Goal: Check status: Check status

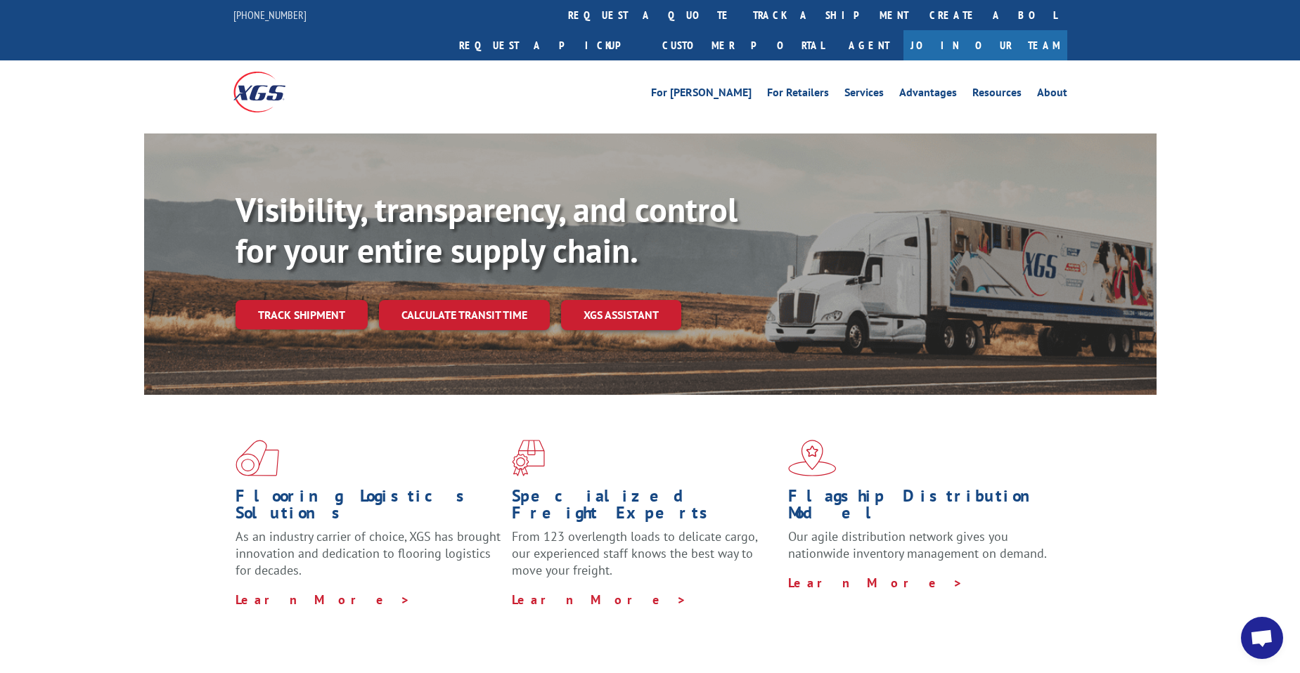
click at [49, 408] on div "Flooring Logistics Solutions As an industry carrier of choice, XGS has brought …" at bounding box center [650, 536] width 1300 height 283
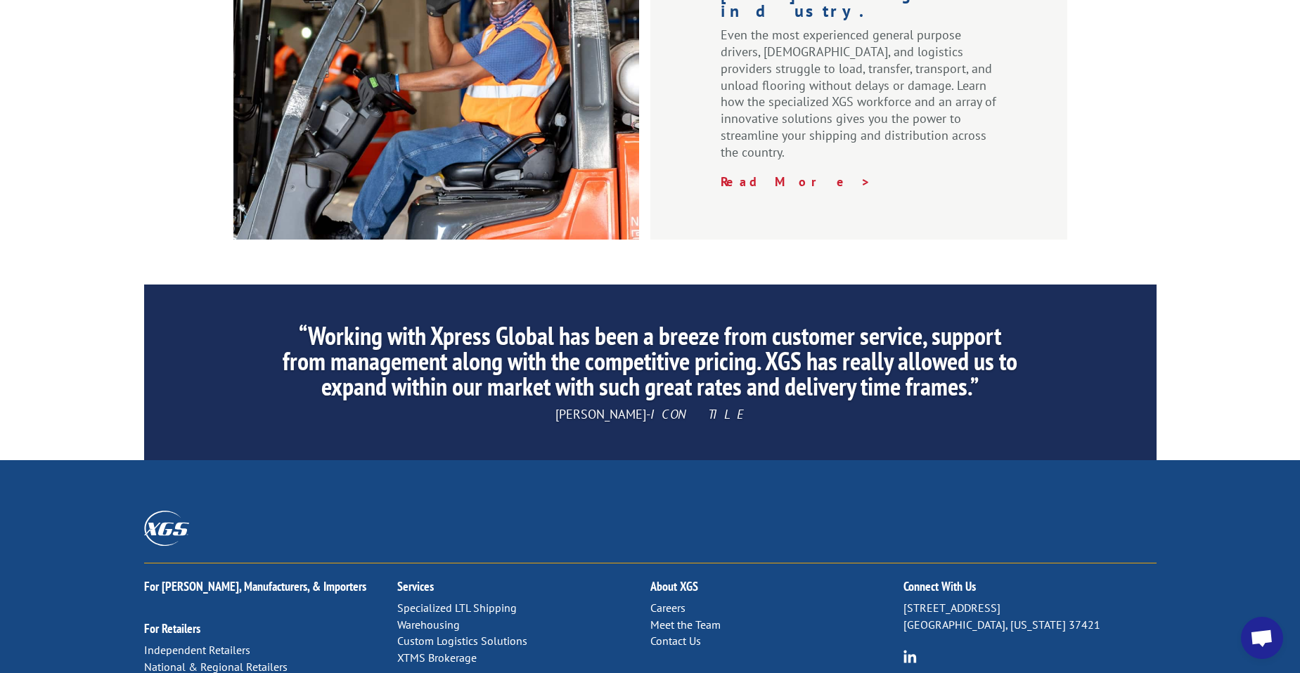
scroll to position [2109, 0]
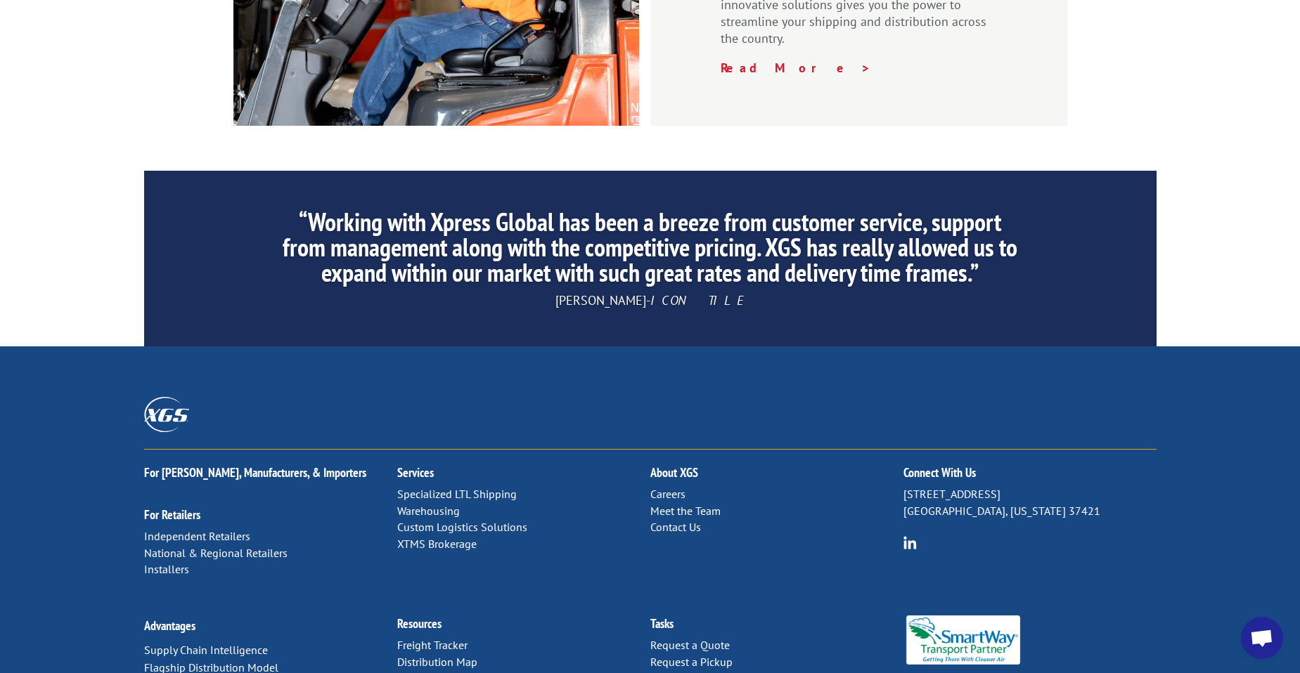
click at [448, 618] on h2 "Resources" at bounding box center [523, 628] width 253 height 20
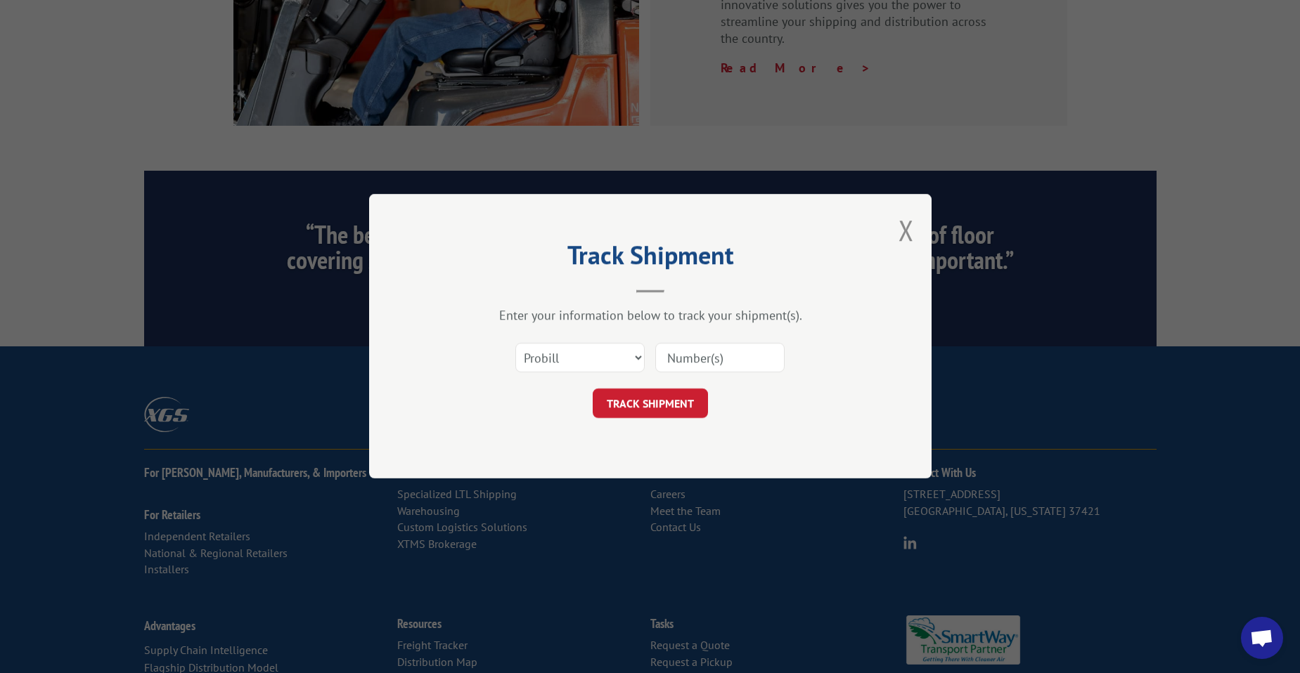
paste input "2853197"
type input "2853197"
click at [676, 415] on button "TRACK SHIPMENT" at bounding box center [650, 404] width 115 height 30
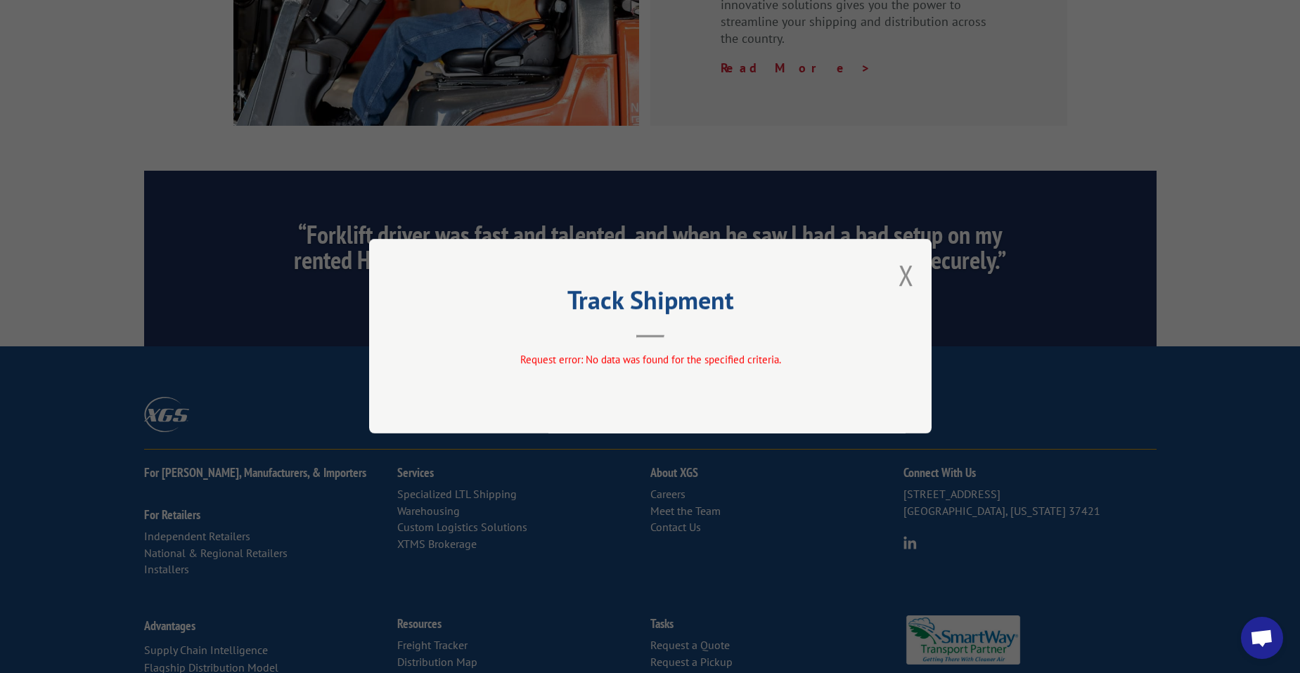
click at [898, 276] on div "Track Shipment Request error: No data was found for the specified criteria." at bounding box center [650, 336] width 562 height 195
click at [902, 280] on button "Close modal" at bounding box center [905, 275] width 15 height 37
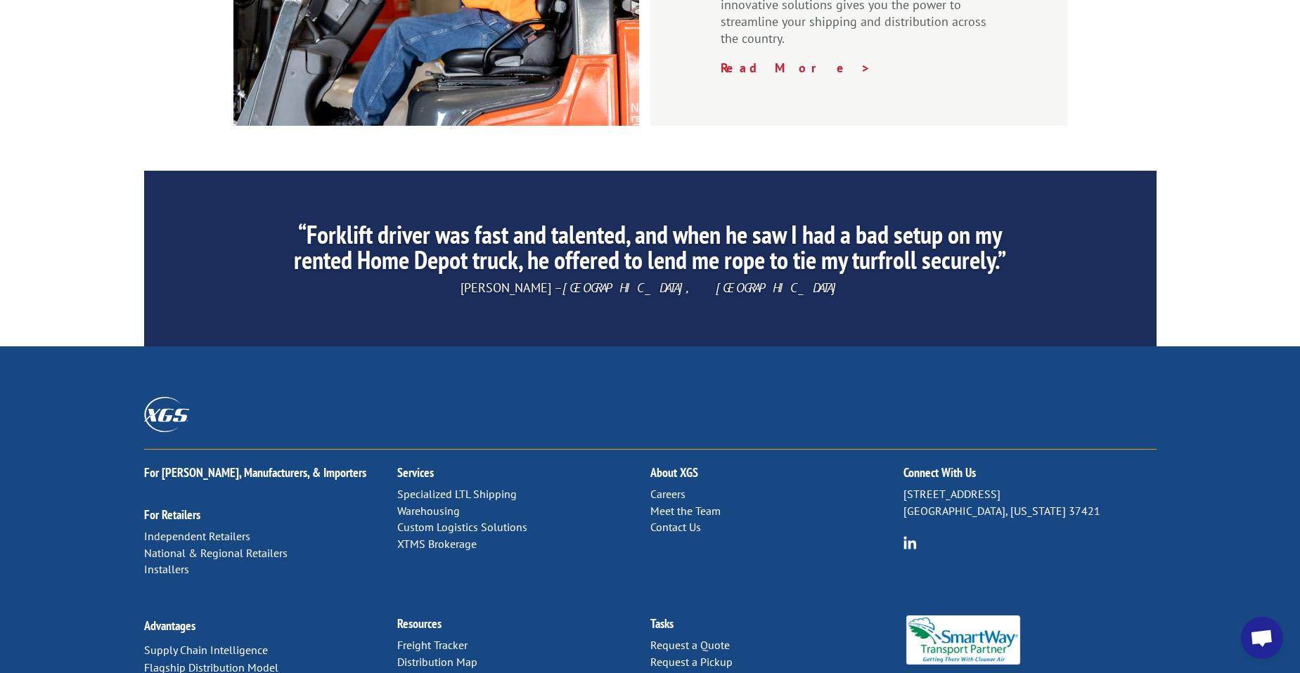
click at [446, 638] on link "Freight Tracker" at bounding box center [432, 645] width 70 height 14
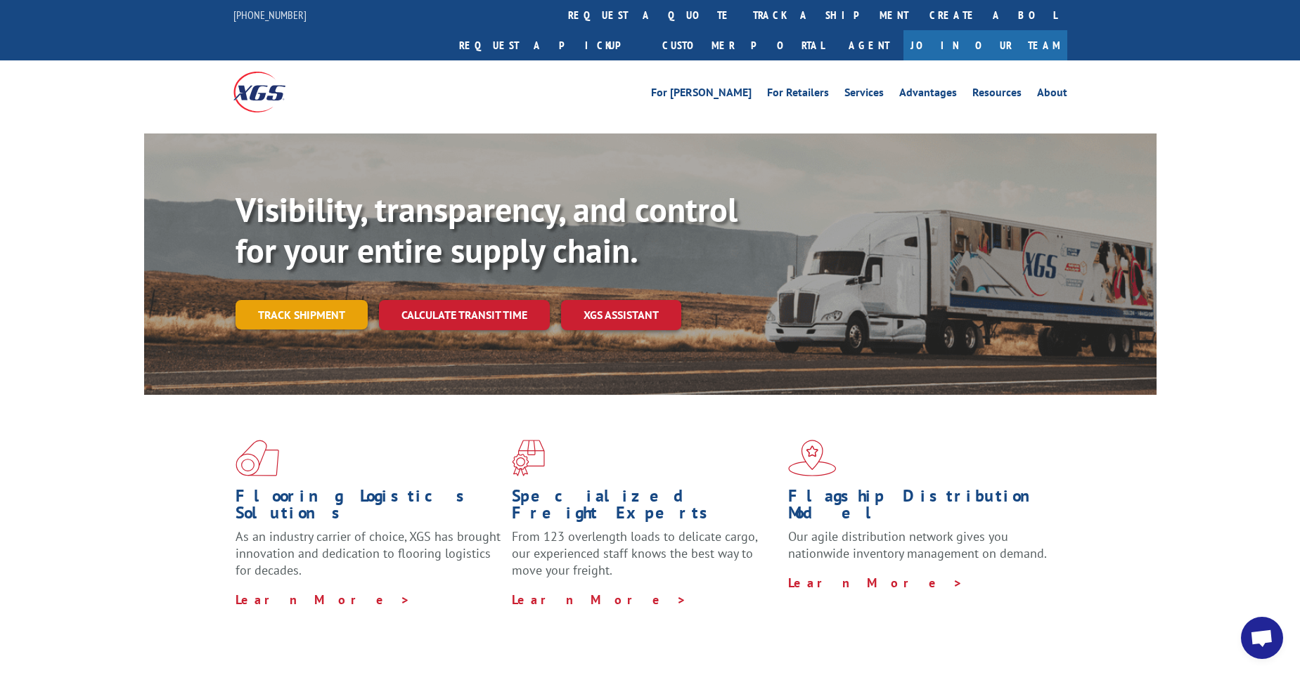
click at [304, 300] on link "Track shipment" at bounding box center [301, 315] width 132 height 30
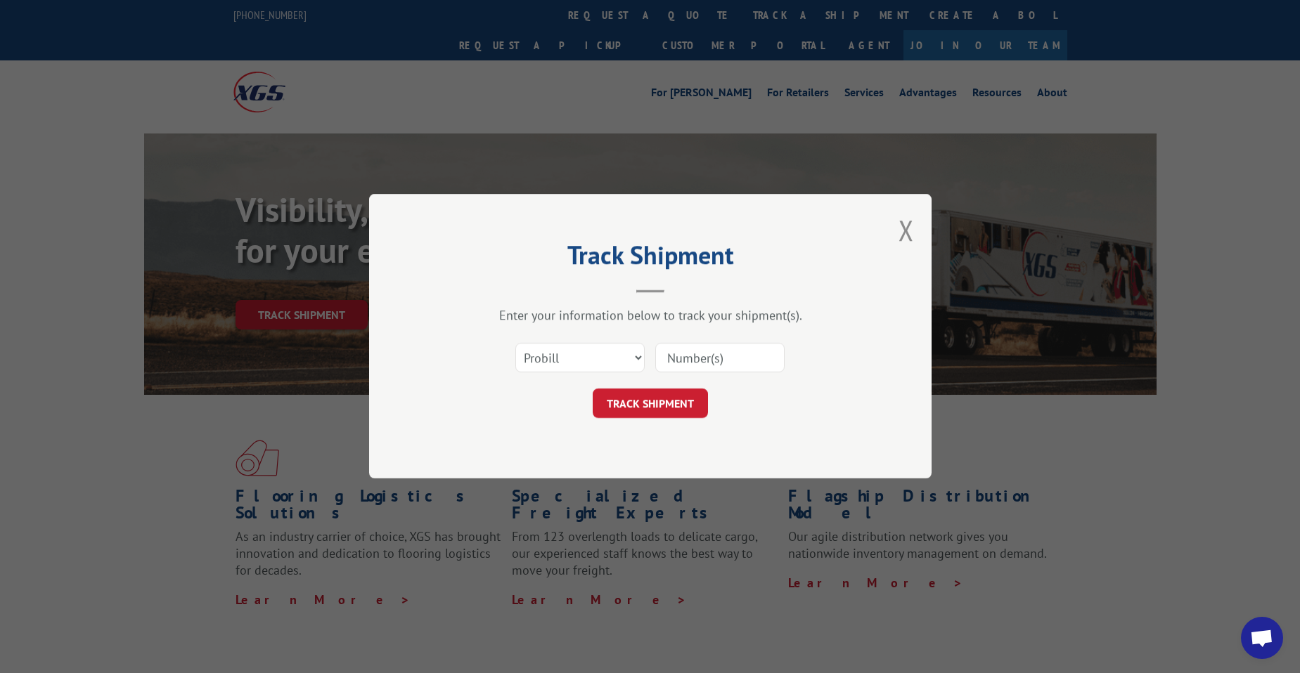
click at [728, 358] on input at bounding box center [719, 359] width 129 height 30
paste input "2853197"
type input "2853197"
click at [571, 365] on select "Select category... Probill BOL PO" at bounding box center [579, 359] width 129 height 30
select select "bol"
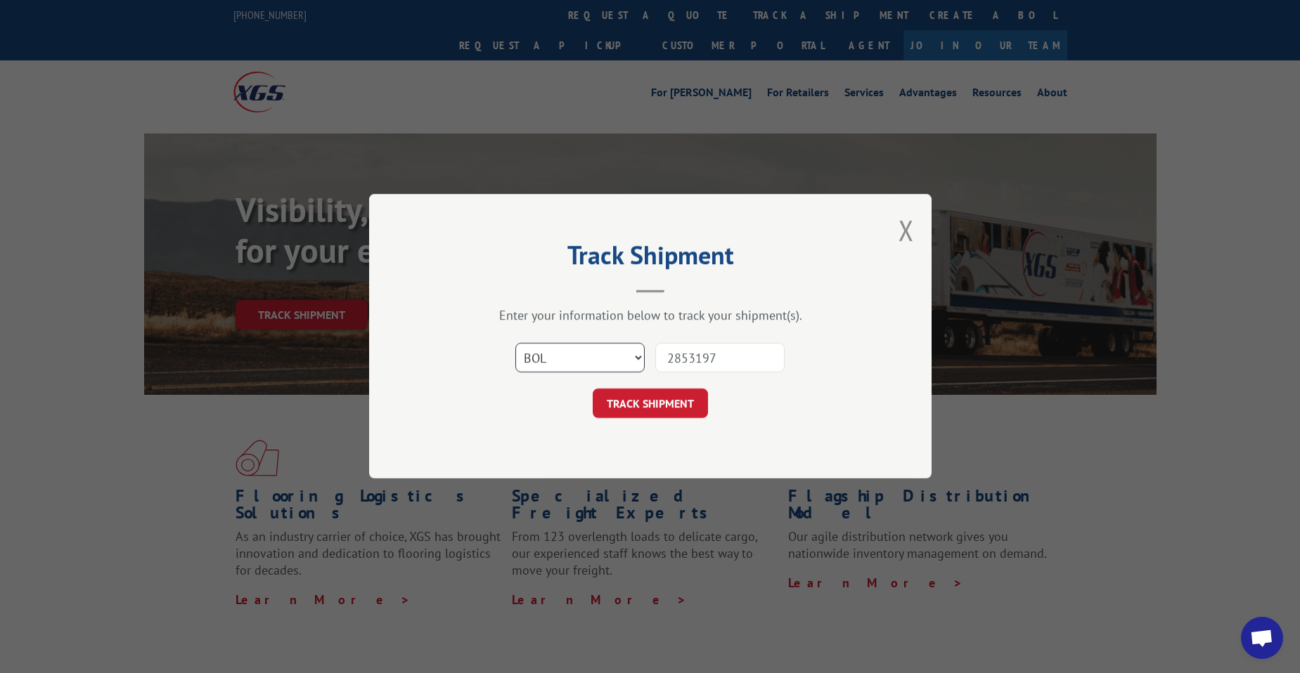
click at [515, 344] on select "Select category... Probill BOL PO" at bounding box center [579, 359] width 129 height 30
click at [656, 399] on button "TRACK SHIPMENT" at bounding box center [650, 404] width 115 height 30
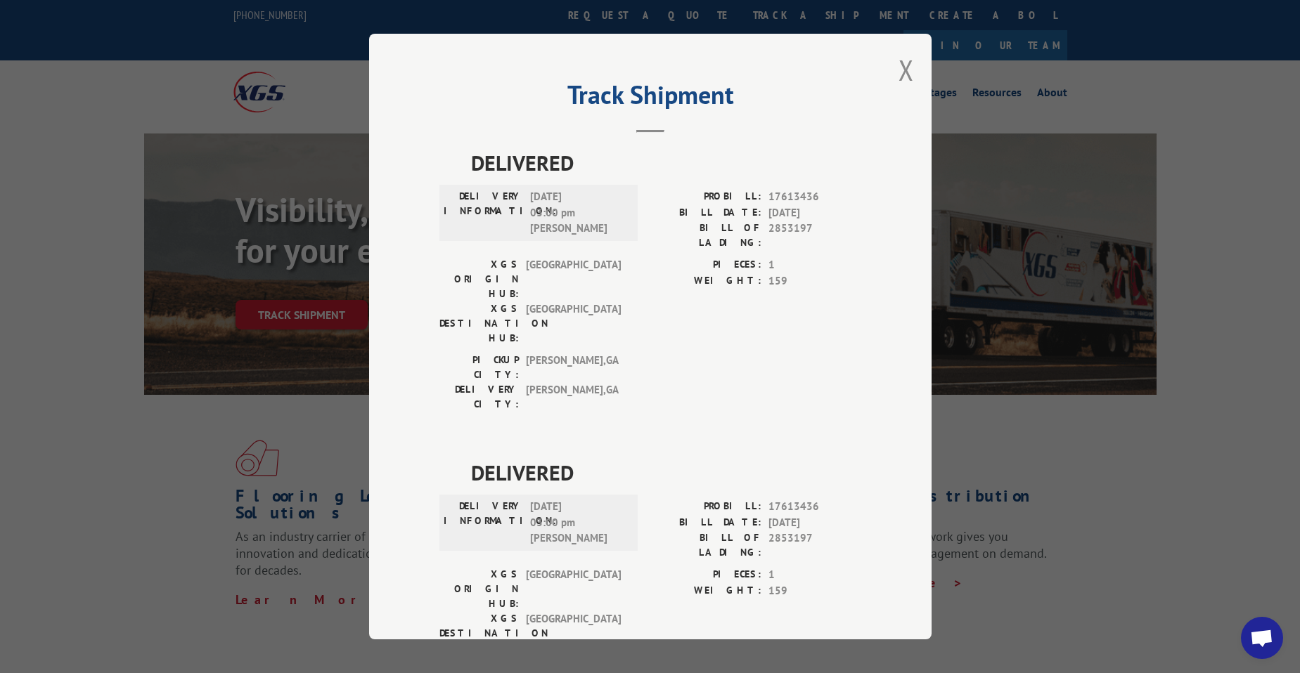
click at [645, 131] on hr at bounding box center [650, 131] width 28 height 3
click at [902, 69] on button "Close modal" at bounding box center [905, 69] width 15 height 37
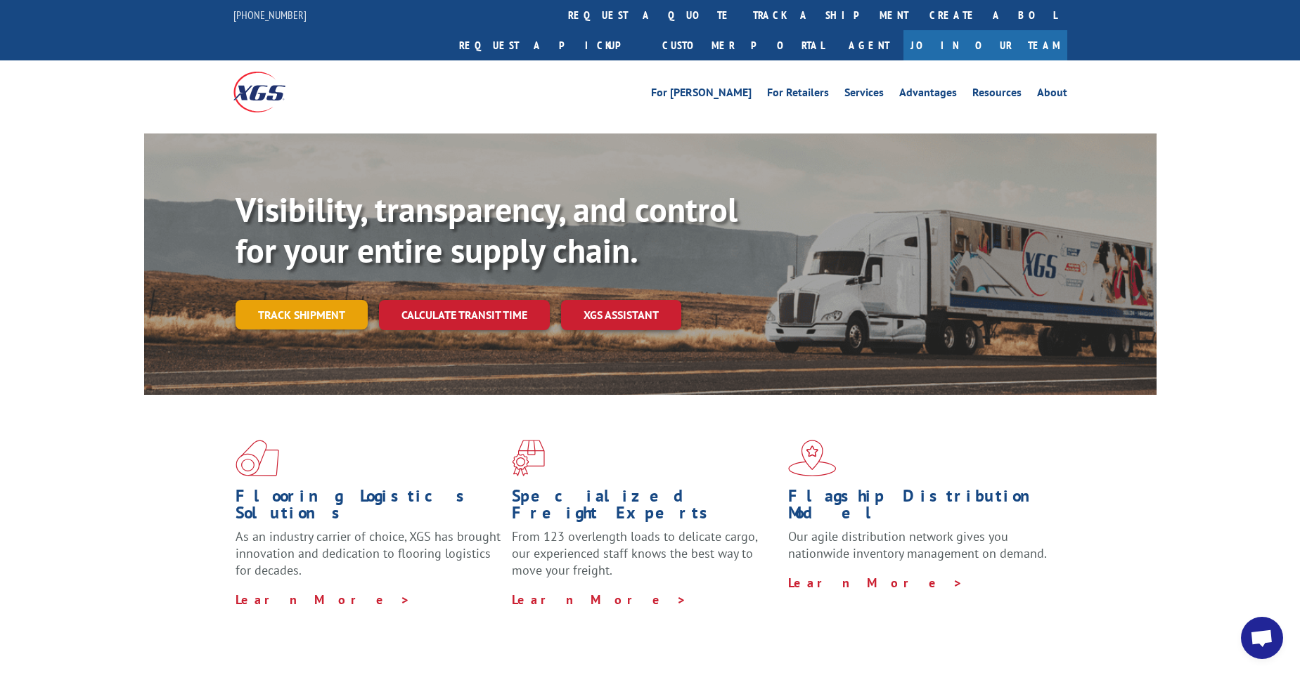
click at [310, 300] on link "Track shipment" at bounding box center [301, 315] width 132 height 30
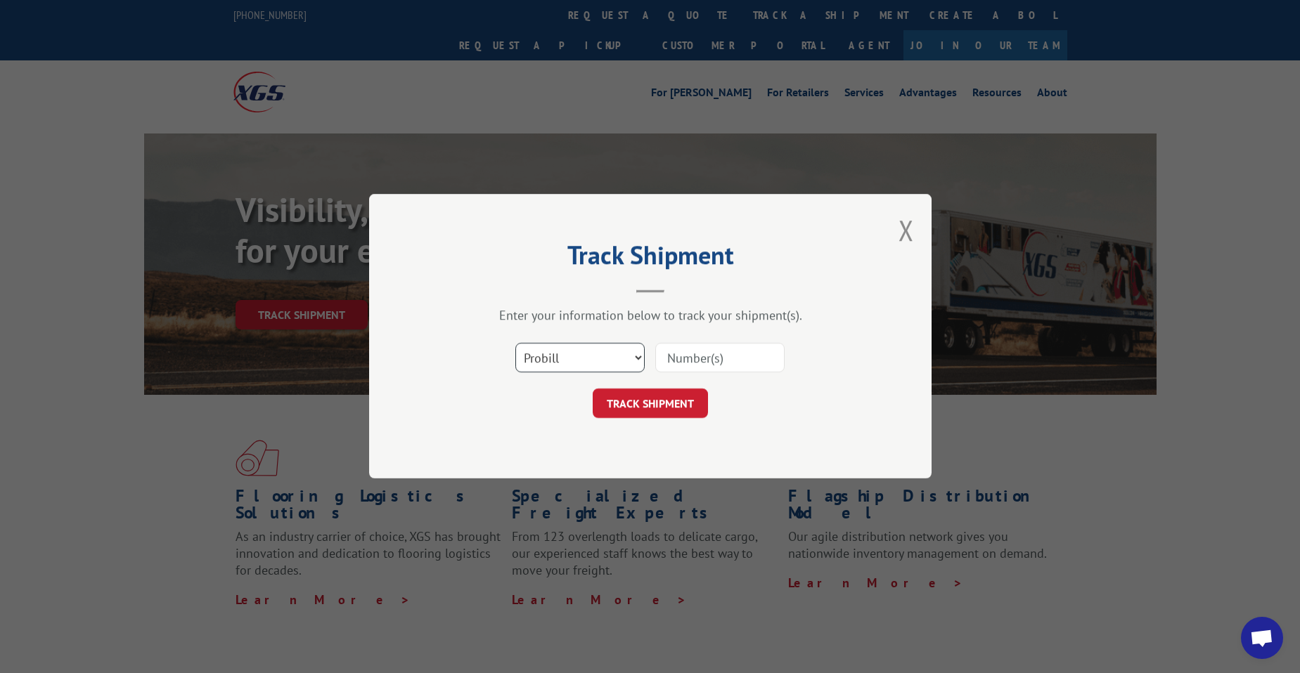
click at [601, 356] on select "Select category... Probill BOL PO" at bounding box center [579, 359] width 129 height 30
select select "po"
click at [515, 344] on select "Select category... Probill BOL PO" at bounding box center [579, 359] width 129 height 30
